Goal: Find specific page/section: Find specific page/section

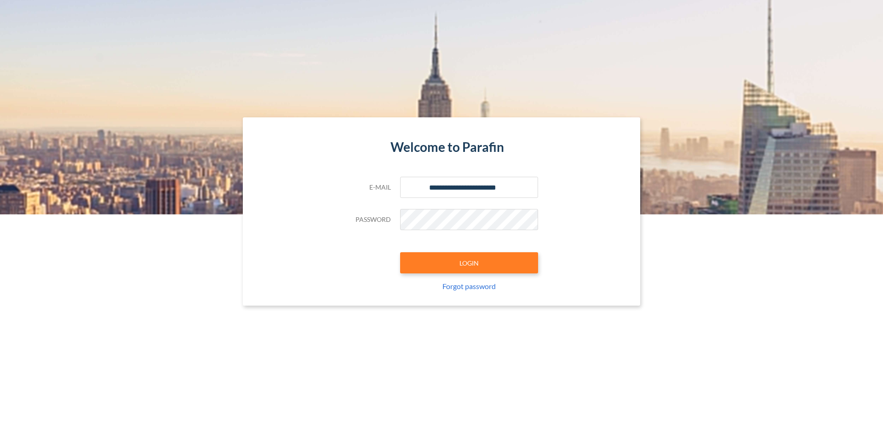
type input "**********"
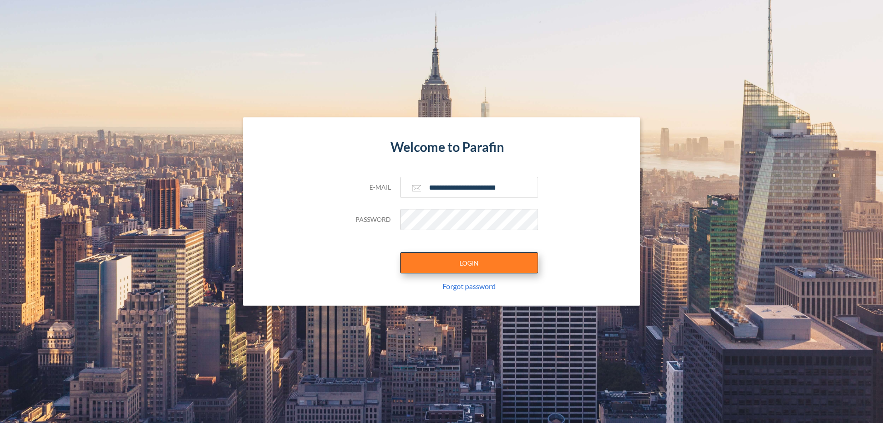
click at [469, 263] on button "LOGIN" at bounding box center [469, 262] width 138 height 21
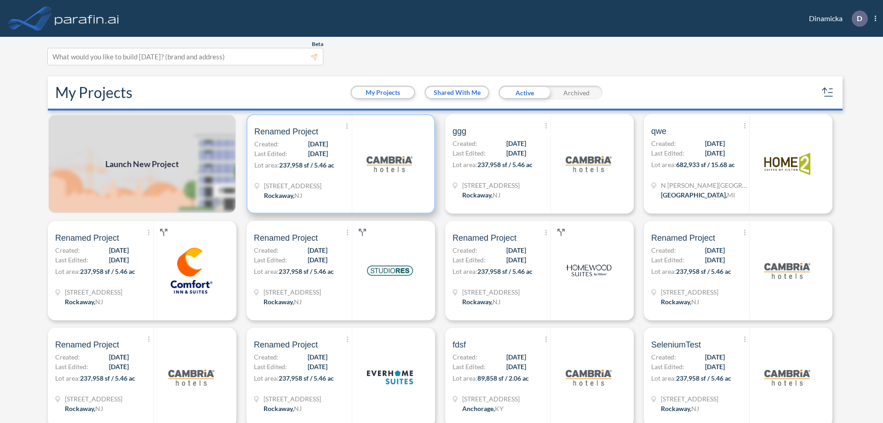
scroll to position [2, 0]
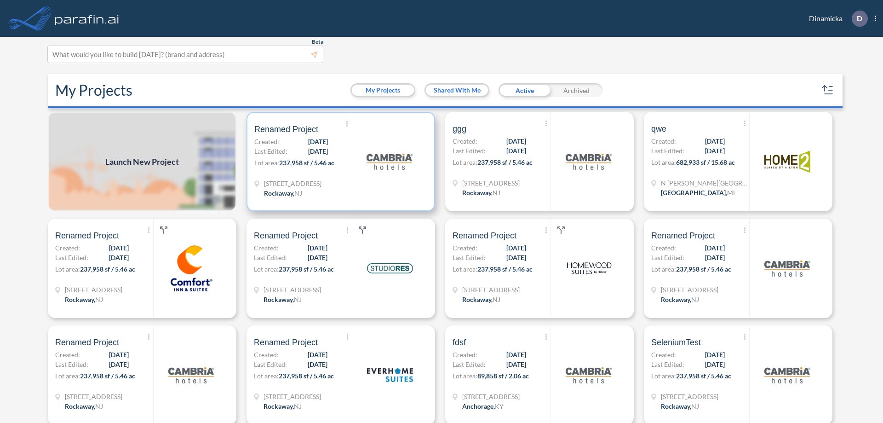
click at [339, 161] on p "Lot area: 237,958 sf / 5.46 ac" at bounding box center [303, 164] width 98 height 13
